Goal: Task Accomplishment & Management: Manage account settings

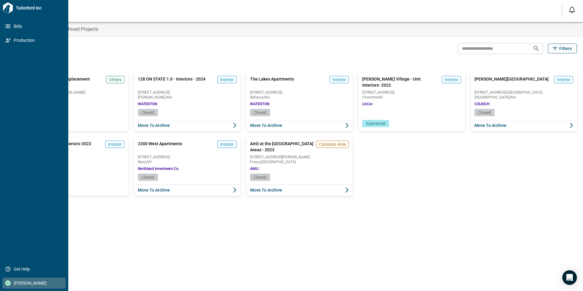
click at [25, 280] on span "[PERSON_NAME]" at bounding box center [35, 283] width 49 height 6
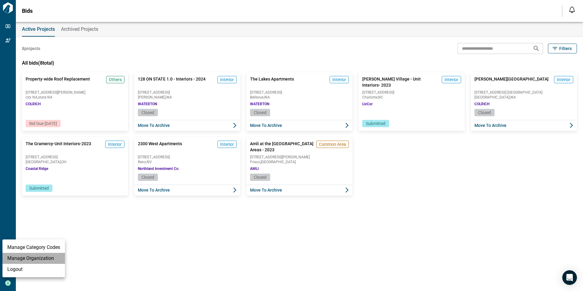
click at [27, 256] on li "Manage Organization" at bounding box center [33, 258] width 62 height 11
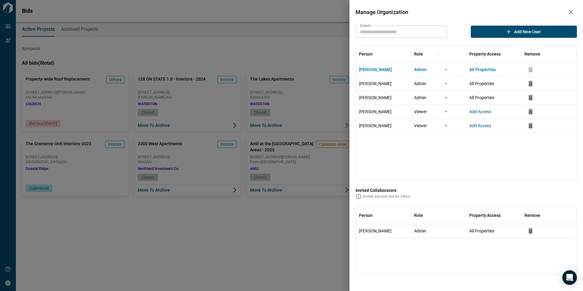
click at [192, 208] on div at bounding box center [291, 145] width 583 height 291
